Goal: Information Seeking & Learning: Check status

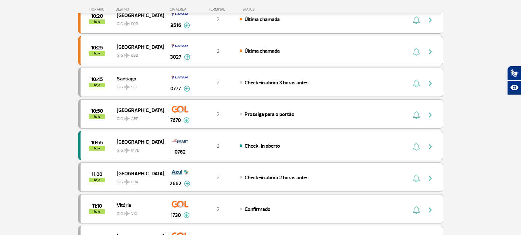
scroll to position [296, 0]
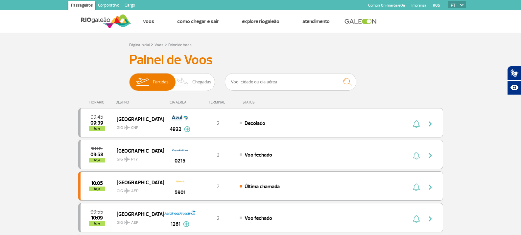
click at [224, 82] on div "Partidas Chegadas" at bounding box center [260, 83] width 263 height 20
click at [238, 79] on input "text" at bounding box center [291, 81] width 132 height 17
type input "fortaleza"
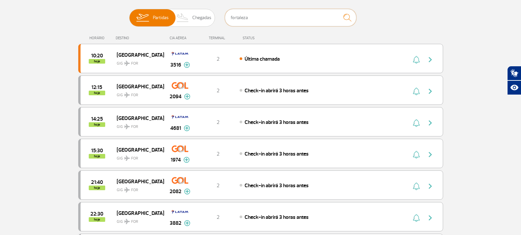
scroll to position [66, 0]
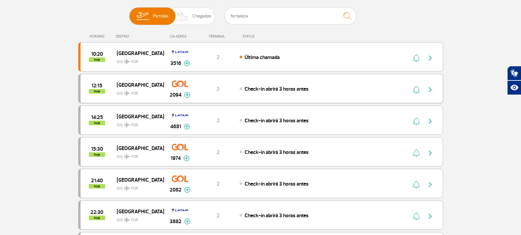
click at [248, 92] on div "Check-in abrirá 3 horas antes" at bounding box center [312, 88] width 145 height 7
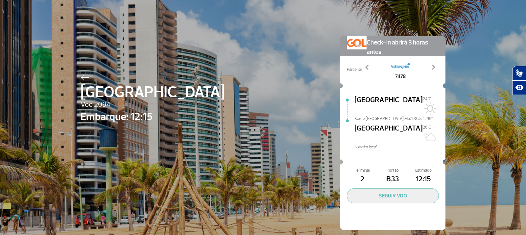
click at [81, 80] on img at bounding box center [85, 77] width 9 height 6
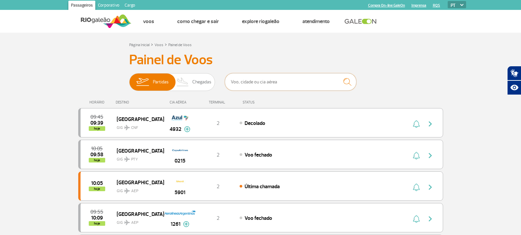
click at [284, 76] on input "text" at bounding box center [291, 81] width 132 height 17
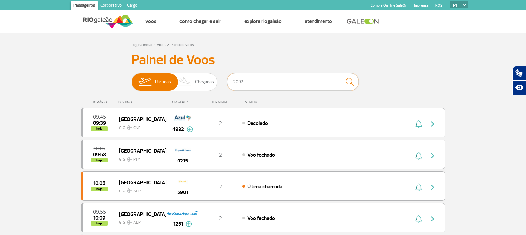
type input "2092"
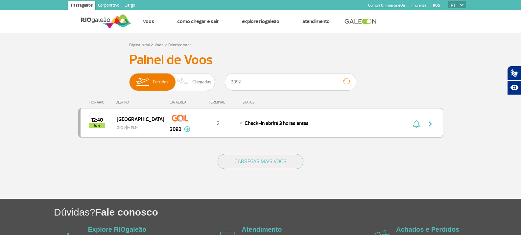
click at [247, 124] on span "Check-in abrirá 3 horas antes" at bounding box center [277, 123] width 64 height 7
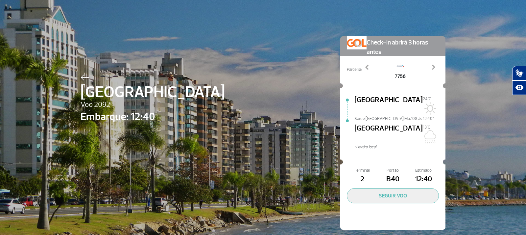
click at [83, 75] on img at bounding box center [85, 77] width 9 height 6
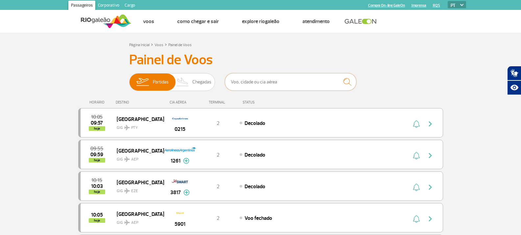
click at [268, 85] on input "text" at bounding box center [291, 81] width 132 height 17
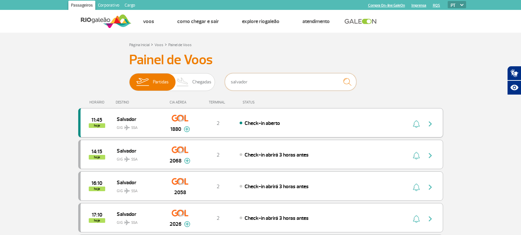
type input "salvador"
click at [244, 128] on div "11:45 hoje Salvador GIG SSA 1880 2 Check-in aberto Parcerias: Air France 2063 A…" at bounding box center [260, 122] width 365 height 29
click at [290, 121] on div "Check-in aberto" at bounding box center [312, 122] width 145 height 7
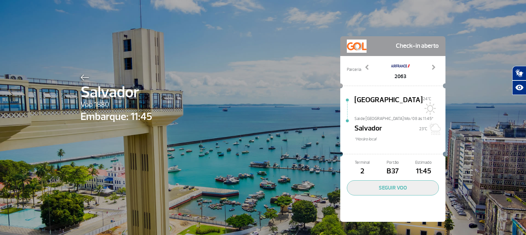
click at [81, 78] on img at bounding box center [85, 77] width 9 height 6
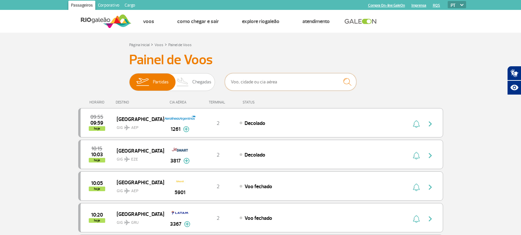
click at [227, 82] on input "text" at bounding box center [291, 81] width 132 height 17
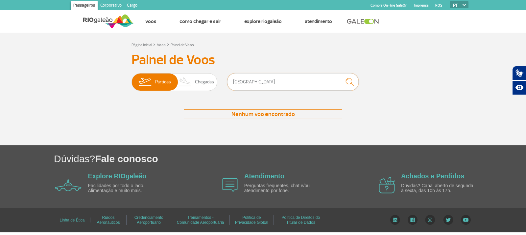
type input "curitiba"
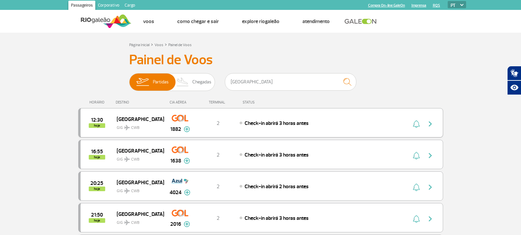
click at [207, 134] on div "12:30 hoje Curitiba GIG CWB 1882 2 Check-in abrirá 3 horas antes Parcerias: Avi…" at bounding box center [260, 122] width 365 height 29
click at [223, 129] on div "12:30 hoje Curitiba GIG CWB 1882 2 Check-in abrirá 3 horas antes Parcerias: Avi…" at bounding box center [260, 122] width 365 height 29
click at [313, 122] on div "Check-in abrirá 3 horas antes" at bounding box center [312, 122] width 145 height 7
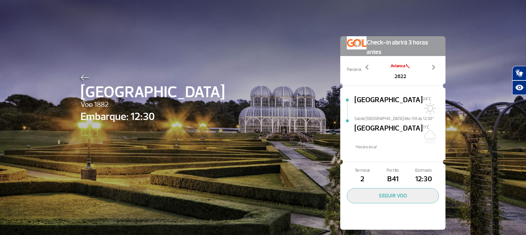
click at [87, 77] on div at bounding box center [153, 76] width 144 height 8
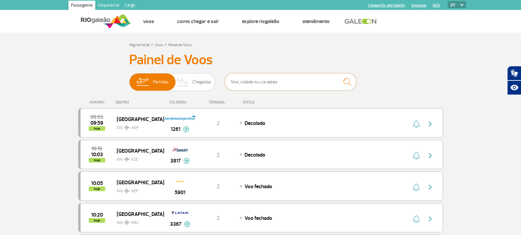
click at [284, 79] on input "text" at bounding box center [291, 81] width 132 height 17
type input "fortaleza"
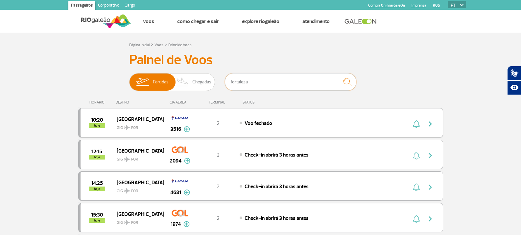
scroll to position [33, 0]
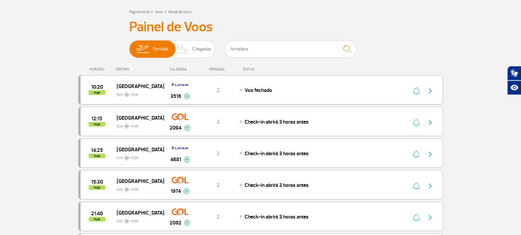
click at [290, 99] on div "10:20 hoje Fortaleza GIG FOR 3516 2 Voo fechado Parcerias: TAP Portugal 5674 Br…" at bounding box center [260, 89] width 365 height 29
click at [255, 87] on span "Voo fechado" at bounding box center [259, 90] width 28 height 7
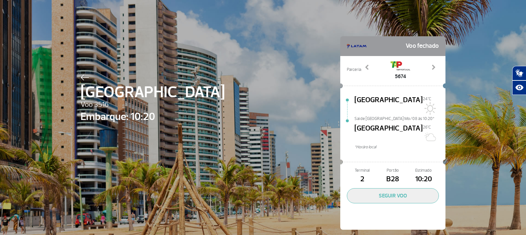
click at [83, 74] on img at bounding box center [85, 77] width 9 height 6
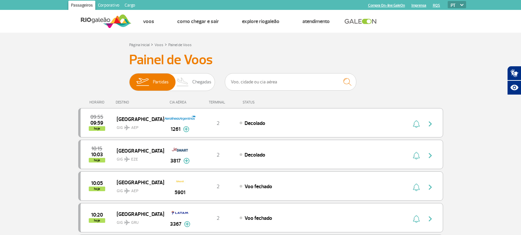
click at [268, 85] on input "text" at bounding box center [291, 81] width 132 height 17
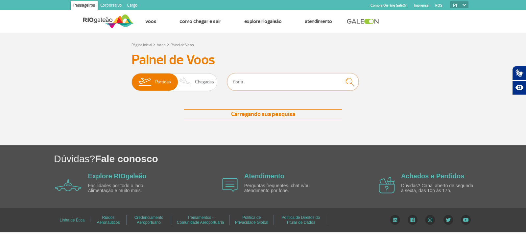
type input "florianopolis"
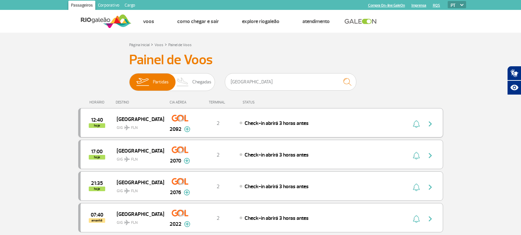
click at [280, 129] on div "12:40 hoje Florianópolis GIG FLN 2092 2 Check-in abrirá 3 horas antes Parcerias…" at bounding box center [260, 122] width 365 height 29
click at [249, 129] on div "12:40 hoje Florianópolis GIG FLN 2092 2 Check-in abrirá 3 horas antes Parcerias…" at bounding box center [260, 122] width 365 height 29
click at [137, 118] on span "Florianópolis" at bounding box center [138, 118] width 42 height 9
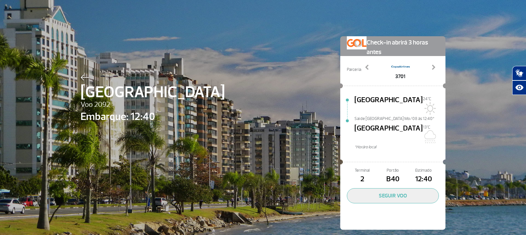
click at [78, 73] on div "Florianópolis Voo 2092 Embarque: 12:40 Check-in abrirá 3 horas antes Parceria: …" at bounding box center [263, 123] width 375 height 246
click at [82, 77] on img at bounding box center [85, 77] width 9 height 6
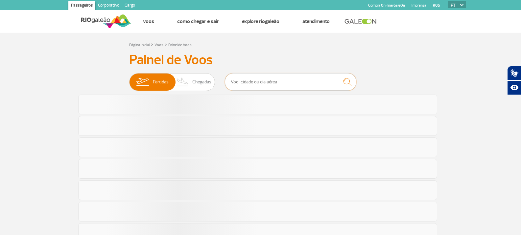
click at [256, 80] on input "text" at bounding box center [291, 81] width 132 height 17
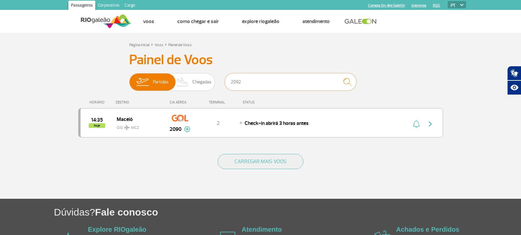
type input "2092"
click at [242, 114] on div "12:40 hoje Florianópolis GIG FLN 2092 2 Check-in abrirá 3 horas antes Parcerias…" at bounding box center [260, 122] width 365 height 29
click at [241, 122] on div "Check-in abrirá 3 horas antes" at bounding box center [312, 122] width 145 height 7
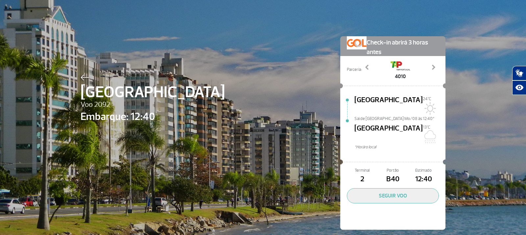
click at [83, 76] on img at bounding box center [85, 77] width 9 height 6
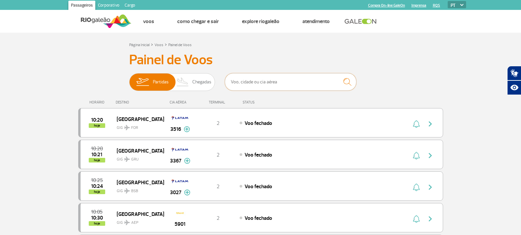
click at [279, 80] on input "text" at bounding box center [291, 81] width 132 height 17
type input "1880"
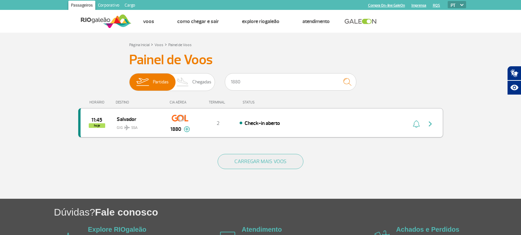
click at [261, 129] on div "11:45 hoje Salvador GIG SSA 1880 2 Check-in aberto Parcerias: Air France 2063 A…" at bounding box center [260, 122] width 365 height 29
click at [264, 125] on span "Check-in aberto" at bounding box center [263, 123] width 36 height 7
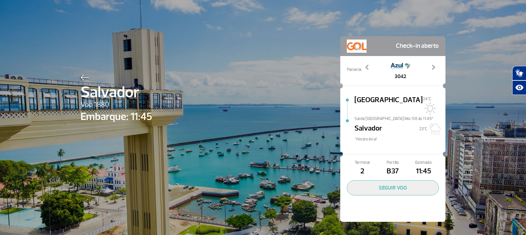
click at [82, 79] on img at bounding box center [85, 77] width 9 height 6
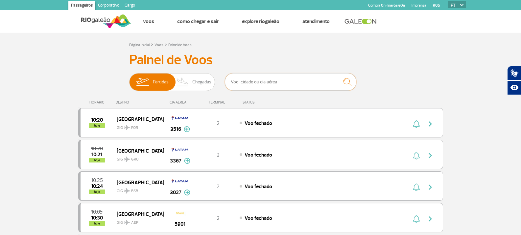
click at [283, 87] on input "text" at bounding box center [291, 81] width 132 height 17
type input "2020"
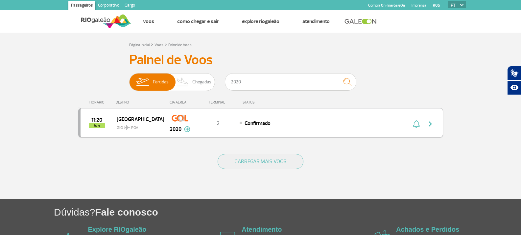
click at [236, 124] on div "2" at bounding box center [217, 122] width 43 height 7
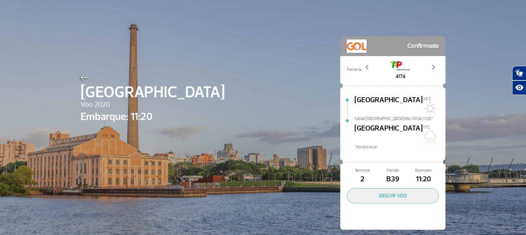
click at [79, 70] on div "Porto Alegre Voo 2020 Embarque: 11:20 Confirmado Parceria: 3624 4174 4607 4616 …" at bounding box center [263, 123] width 375 height 246
click at [81, 81] on span "[GEOGRAPHIC_DATA]" at bounding box center [153, 92] width 144 height 24
click at [82, 79] on img at bounding box center [85, 77] width 9 height 6
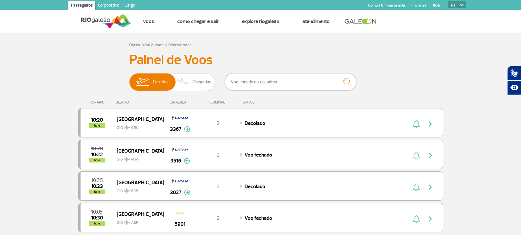
click at [285, 74] on input "text" at bounding box center [291, 81] width 132 height 17
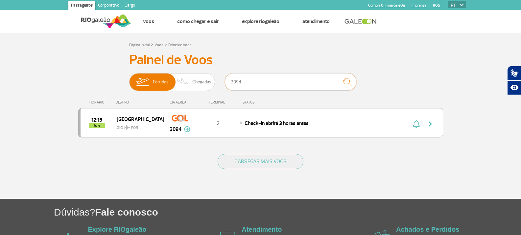
type input "2094"
click at [280, 124] on span "Check-in abrirá 3 horas antes" at bounding box center [277, 123] width 64 height 7
